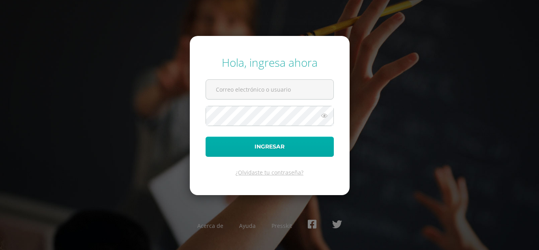
type input "[EMAIL_ADDRESS][DOMAIN_NAME]"
click at [286, 147] on button "Ingresar" at bounding box center [270, 146] width 128 height 20
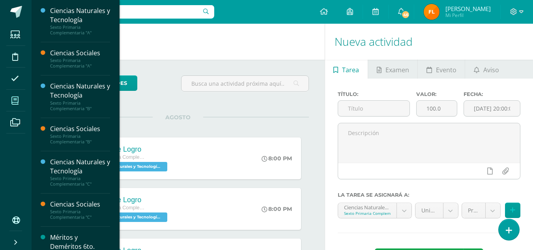
click at [11, 101] on span at bounding box center [15, 101] width 18 height 18
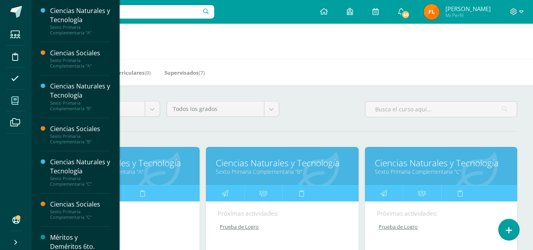
click at [150, 165] on link "Ciencias Naturales y Tecnología" at bounding box center [123, 163] width 133 height 12
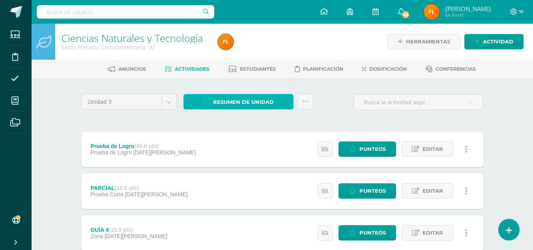
click at [217, 99] on span "Resumen de unidad" at bounding box center [243, 102] width 61 height 15
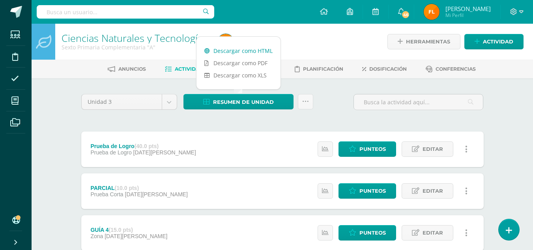
click at [232, 53] on link "Descargar como HTML" at bounding box center [238, 51] width 84 height 12
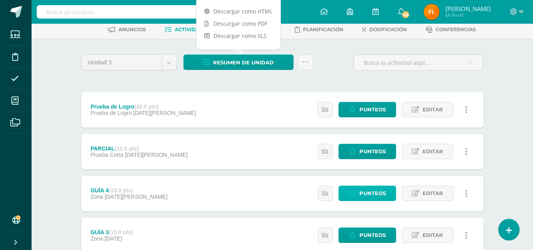
click at [379, 191] on span "Punteos" at bounding box center [372, 193] width 26 height 15
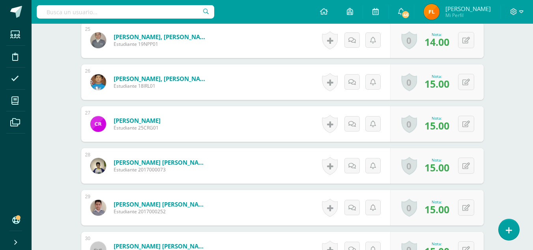
scroll to position [1184, 0]
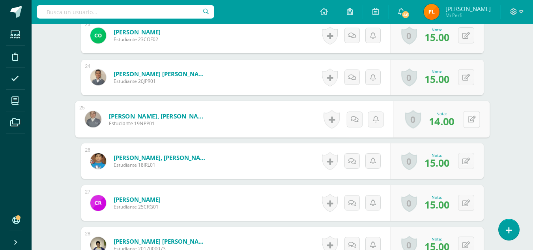
click at [464, 115] on button at bounding box center [471, 119] width 17 height 17
click at [427, 122] on input "14.00" at bounding box center [418, 122] width 32 height 16
type input "1"
type input "5"
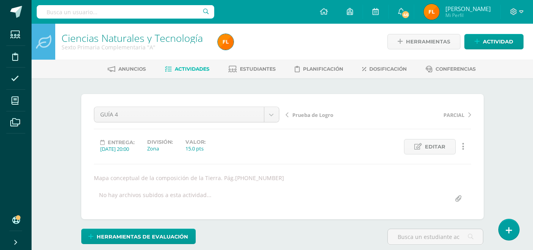
scroll to position [0, 0]
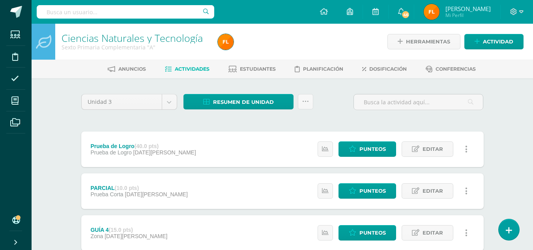
scroll to position [79, 0]
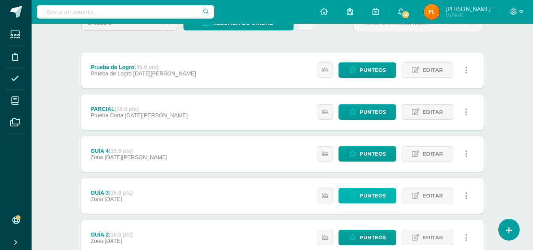
click at [355, 196] on icon at bounding box center [352, 195] width 7 height 7
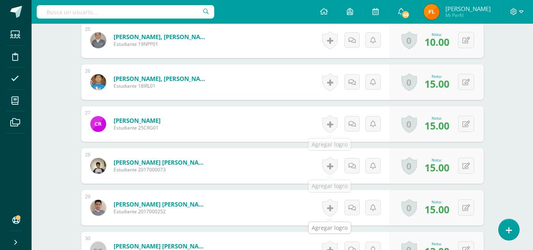
scroll to position [1184, 0]
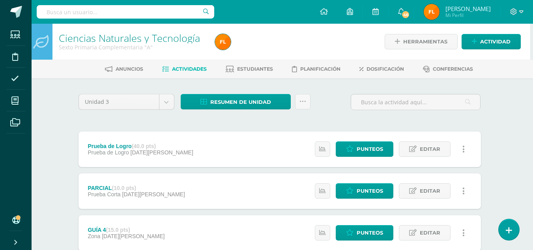
scroll to position [79, 3]
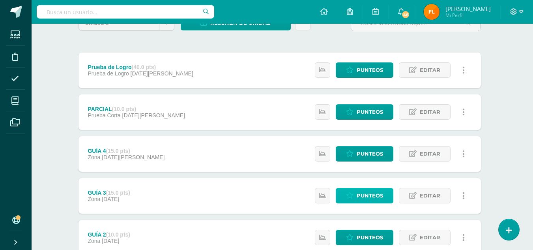
click at [358, 199] on span "Punteos" at bounding box center [370, 195] width 26 height 15
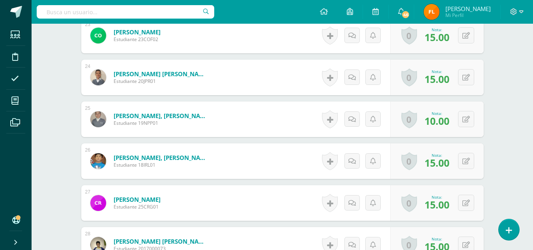
scroll to position [1144, 0]
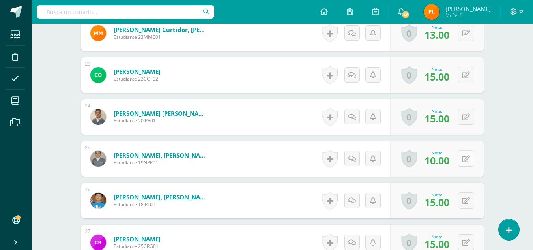
click at [468, 160] on icon at bounding box center [465, 158] width 7 height 7
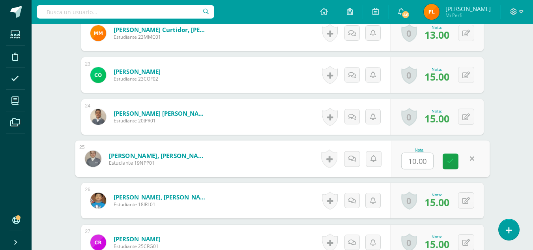
click at [431, 159] on input "10.00" at bounding box center [418, 161] width 32 height 16
type input "1"
type input "8"
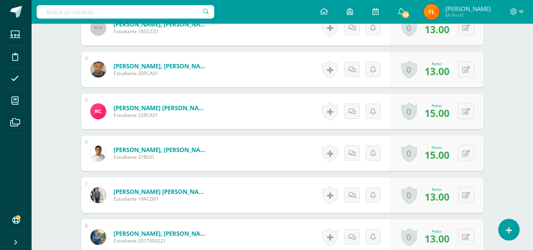
scroll to position [158, 0]
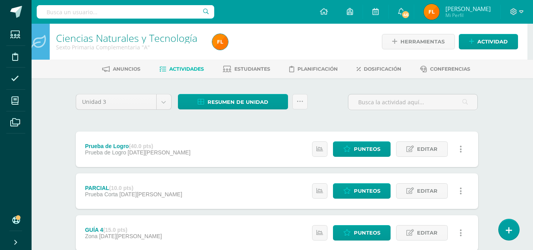
scroll to position [158, 6]
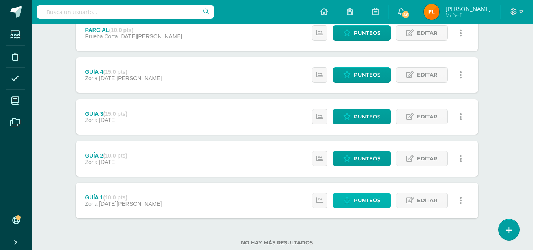
click at [356, 198] on span "Punteos" at bounding box center [367, 200] width 26 height 15
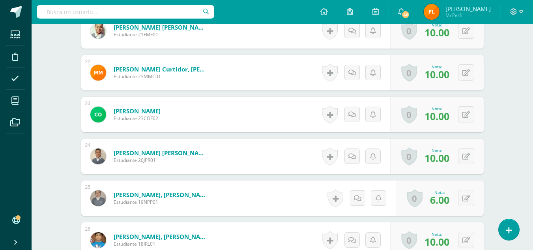
scroll to position [1144, 0]
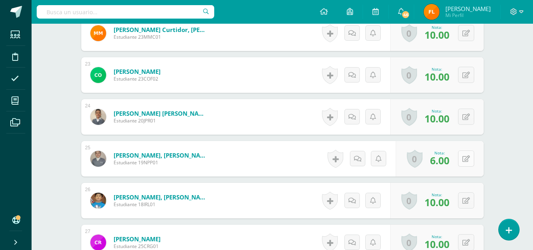
click at [470, 156] on button at bounding box center [466, 158] width 16 height 16
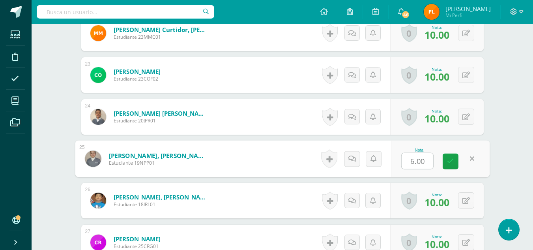
click at [425, 159] on input "6.00" at bounding box center [418, 161] width 32 height 16
type input "6"
type input "4"
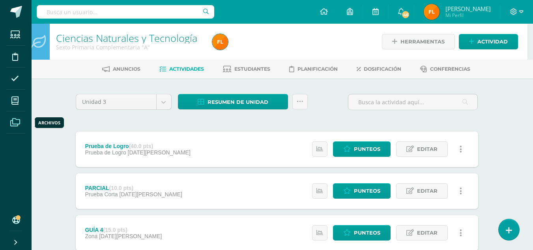
click at [15, 124] on icon at bounding box center [15, 122] width 10 height 8
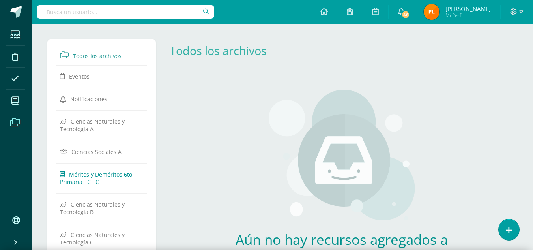
scroll to position [78, 0]
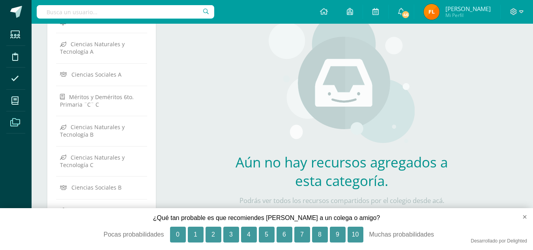
click at [262, 87] on div "Aún no hay recursos agregados a esta categoría. Podrás ver todos los recursos c…" at bounding box center [341, 113] width 233 height 234
click at [282, 137] on img at bounding box center [342, 79] width 146 height 134
click at [523, 216] on button "×" at bounding box center [521, 216] width 23 height 17
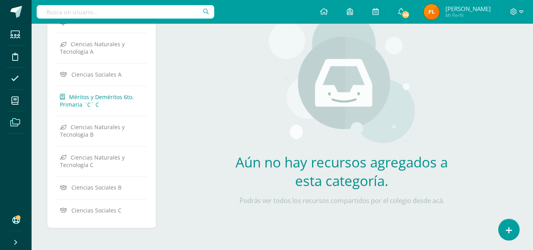
scroll to position [0, 0]
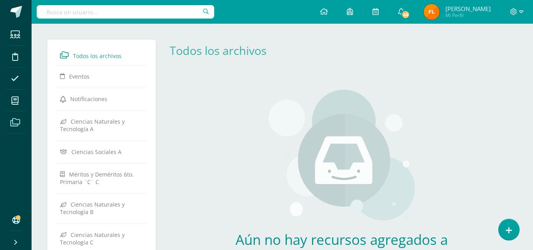
click at [21, 121] on span at bounding box center [15, 122] width 18 height 18
click at [12, 101] on icon at bounding box center [14, 101] width 7 height 8
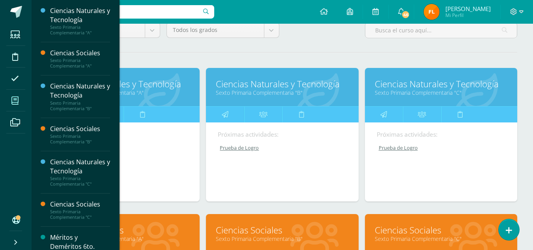
scroll to position [118, 0]
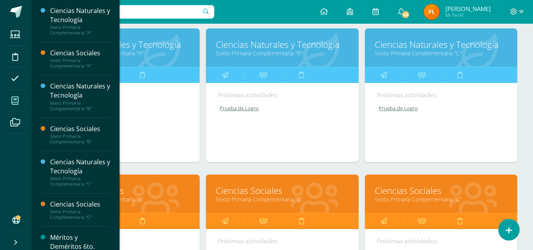
click at [137, 205] on icon at bounding box center [155, 198] width 49 height 39
click at [135, 191] on link "Ciencias Sociales" at bounding box center [123, 190] width 133 height 12
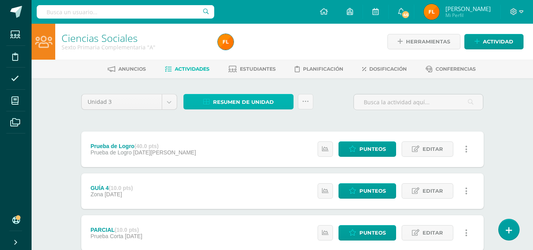
click at [258, 104] on span "Resumen de unidad" at bounding box center [243, 102] width 61 height 15
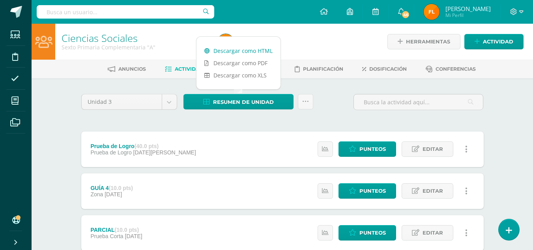
click at [245, 53] on link "Descargar como HTML" at bounding box center [238, 51] width 84 height 12
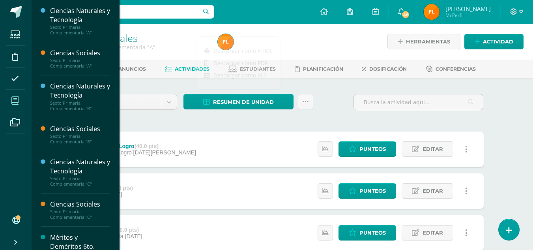
click at [17, 101] on icon at bounding box center [14, 101] width 7 height 8
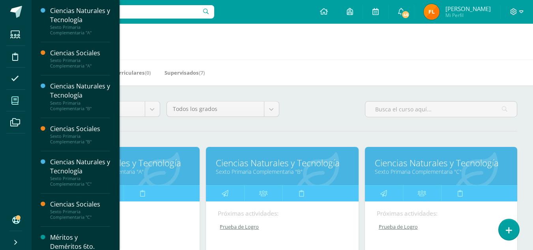
click at [155, 163] on link "Ciencias Naturales y Tecnología" at bounding box center [123, 163] width 133 height 12
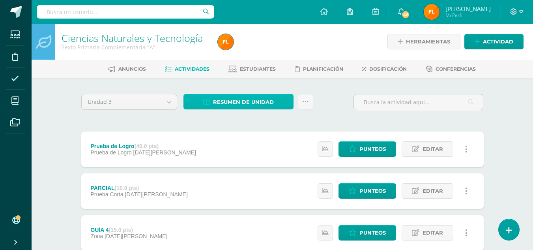
click at [243, 101] on span "Resumen de unidad" at bounding box center [243, 102] width 61 height 15
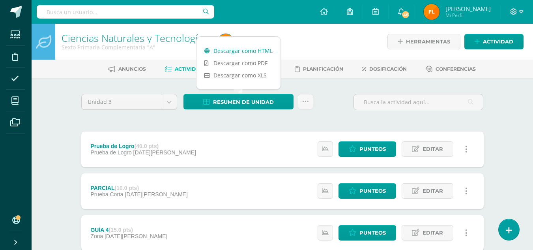
click at [258, 51] on link "Descargar como HTML" at bounding box center [238, 51] width 84 height 12
click at [520, 9] on icon at bounding box center [521, 11] width 4 height 7
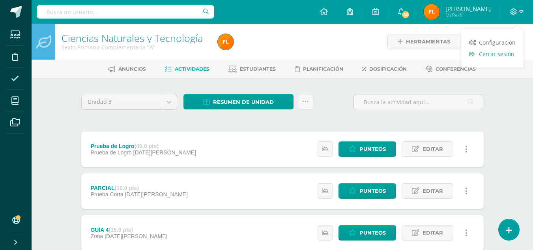
click at [503, 55] on span "Cerrar sesión" at bounding box center [497, 53] width 36 height 7
